Goal: Task Accomplishment & Management: Manage account settings

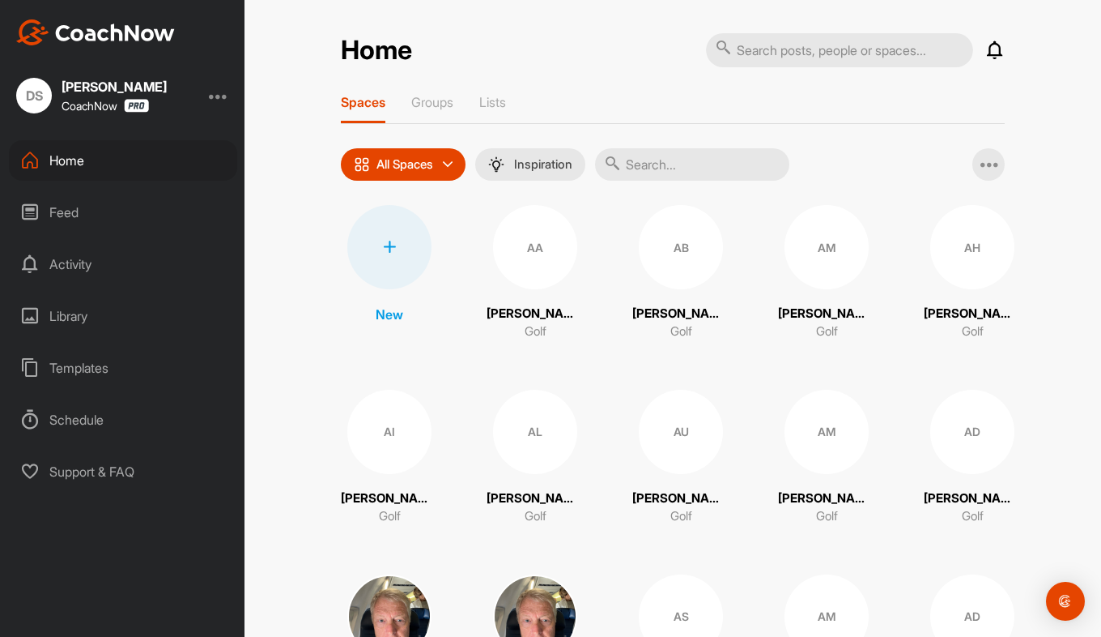
click at [771, 36] on input "text" at bounding box center [839, 50] width 267 height 34
type input "axl"
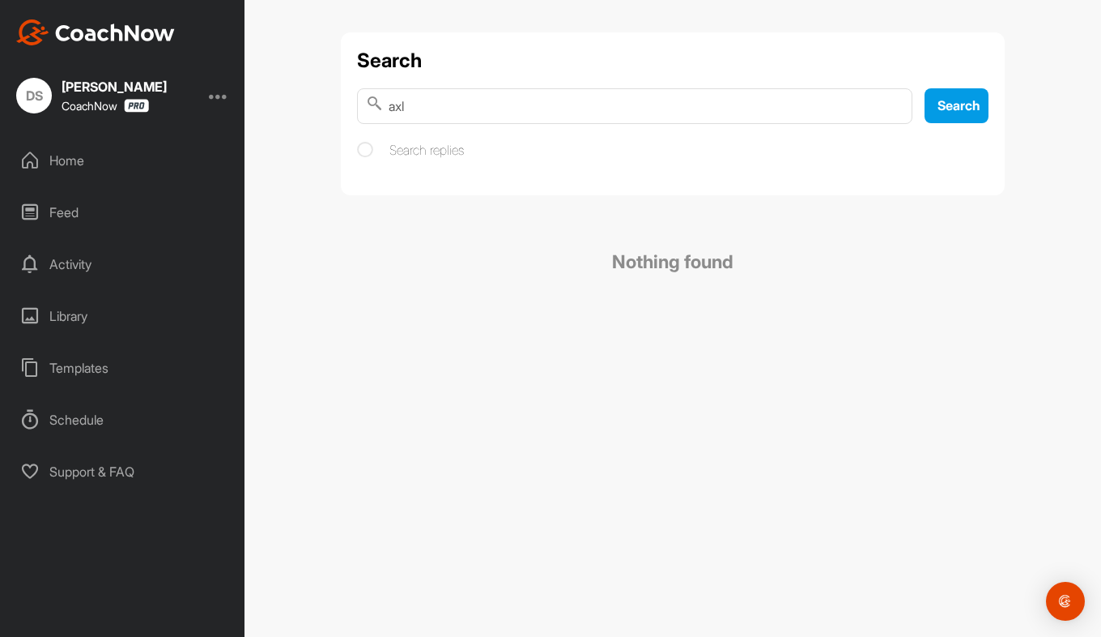
click at [81, 168] on div "Home" at bounding box center [123, 160] width 228 height 40
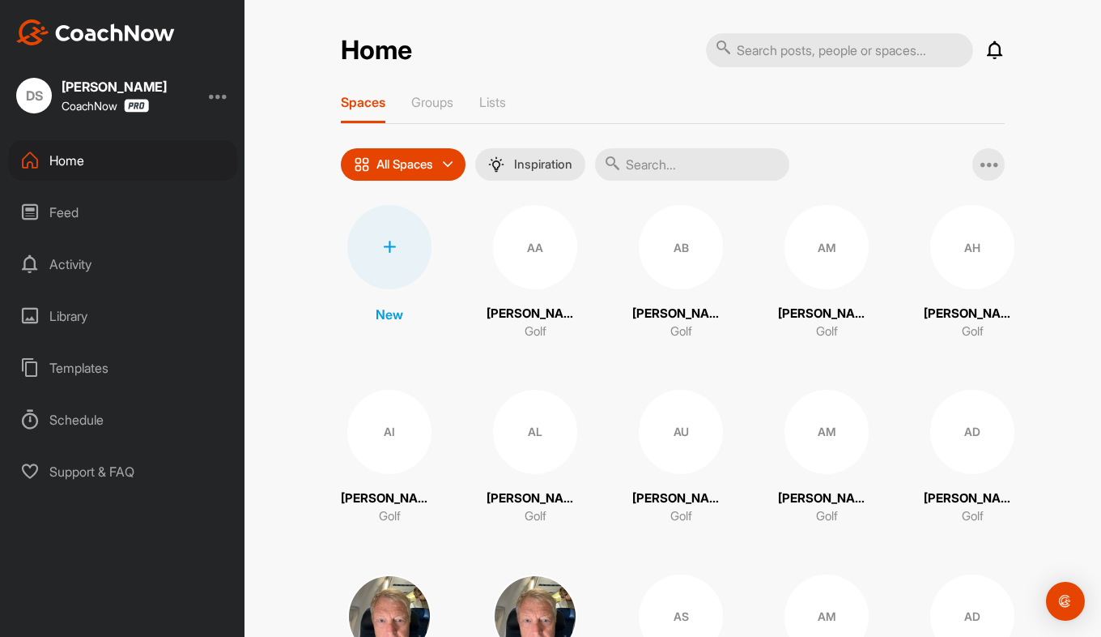
click at [453, 103] on div "Spaces Groups Lists" at bounding box center [673, 109] width 664 height 30
click at [426, 109] on div "Groups" at bounding box center [432, 108] width 42 height 29
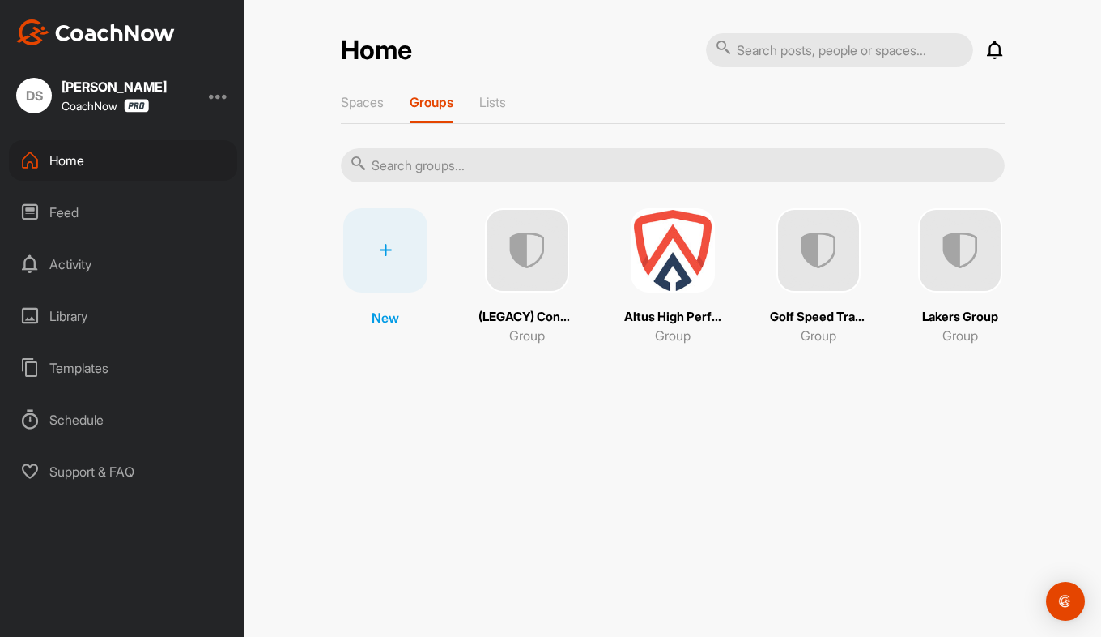
click at [927, 279] on img at bounding box center [960, 250] width 84 height 84
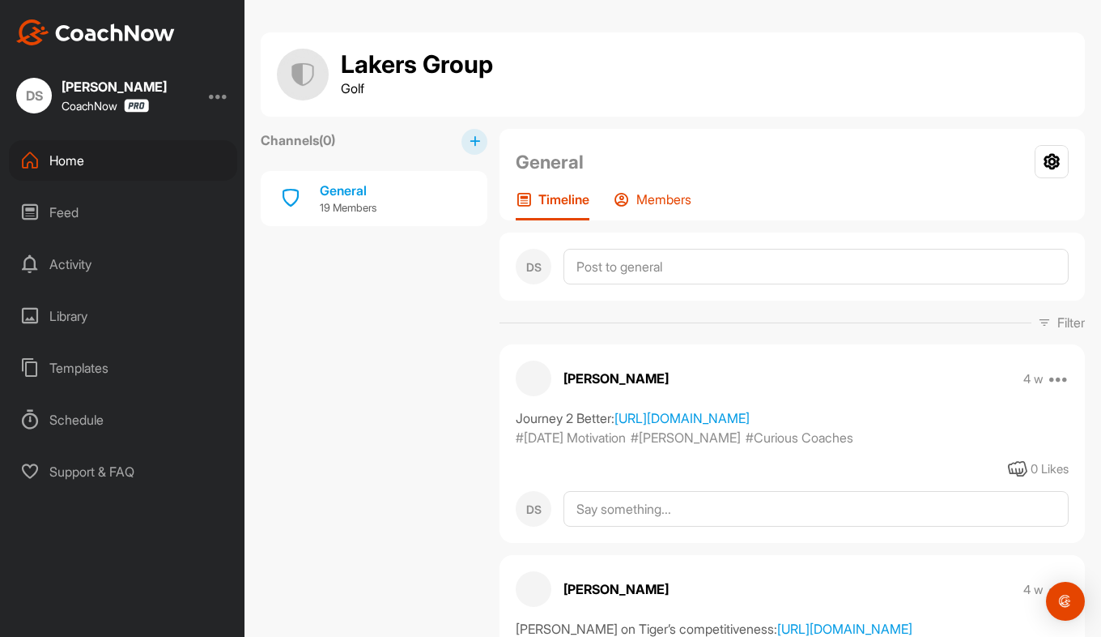
click at [654, 202] on p "Members" at bounding box center [664, 199] width 55 height 16
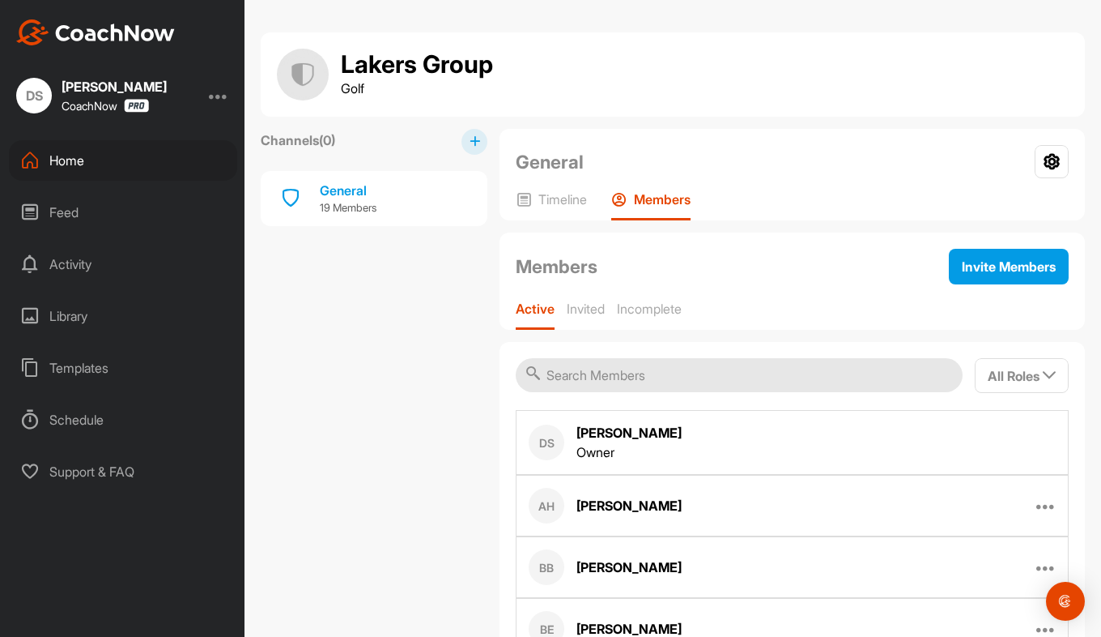
click at [614, 509] on div "[PERSON_NAME]" at bounding box center [629, 505] width 105 height 19
click at [1055, 503] on div "AH [PERSON_NAME] Edit Member Remove From Group" at bounding box center [792, 506] width 553 height 62
click at [1024, 506] on div "AH [PERSON_NAME] Edit Member Remove From Group" at bounding box center [792, 506] width 553 height 62
click at [1037, 508] on icon at bounding box center [1046, 505] width 19 height 19
click at [941, 563] on p "Edit Member" at bounding box center [960, 558] width 70 height 17
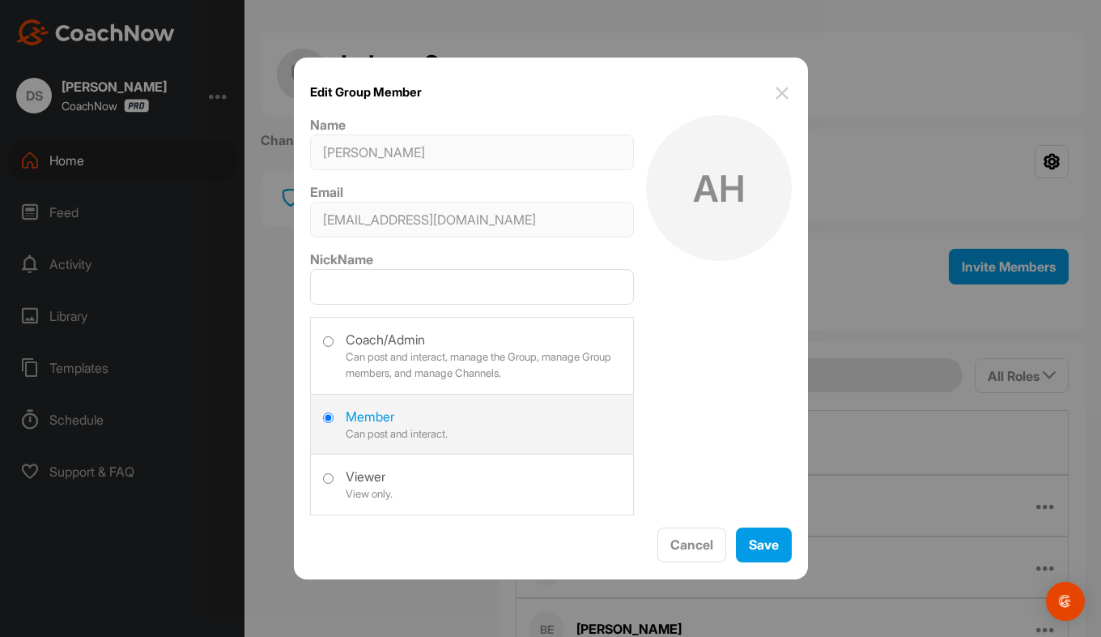
click at [290, 223] on div "Edit Group Member AH Name [PERSON_NAME] Email [EMAIL_ADDRESS][DOMAIN_NAME] Nick…" at bounding box center [550, 318] width 1101 height 637
click at [787, 89] on img at bounding box center [782, 92] width 19 height 19
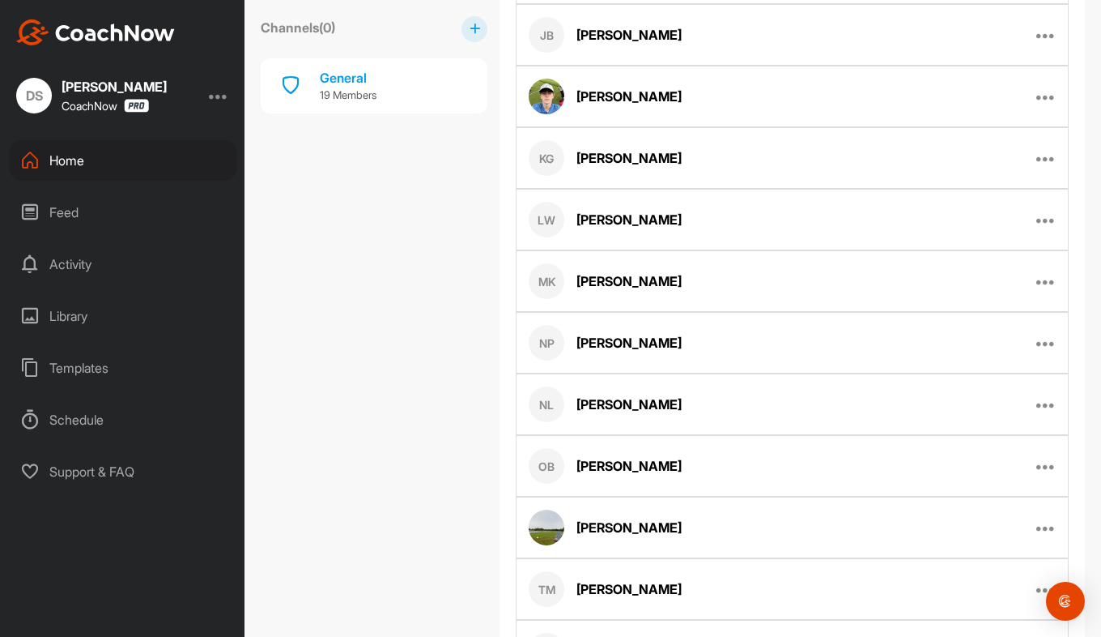
scroll to position [901, 0]
click at [611, 352] on div "NP [PERSON_NAME]" at bounding box center [605, 344] width 153 height 36
click at [1037, 343] on icon at bounding box center [1046, 343] width 19 height 19
click at [960, 391] on p "Edit Member" at bounding box center [960, 396] width 70 height 17
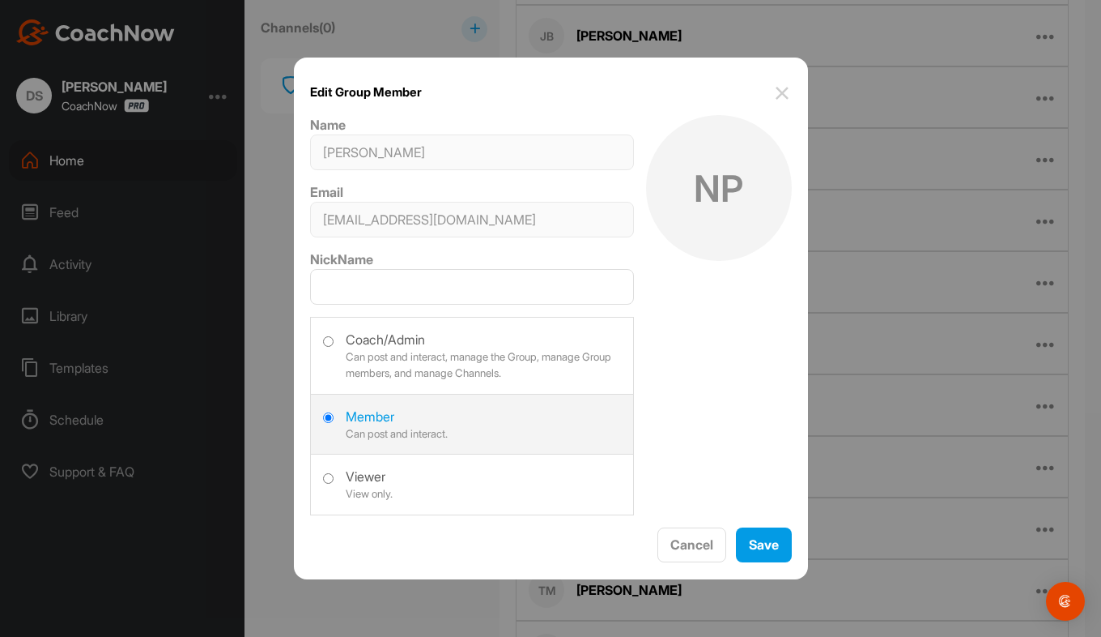
click at [784, 87] on img at bounding box center [782, 92] width 19 height 19
